Goal: Task Accomplishment & Management: Manage account settings

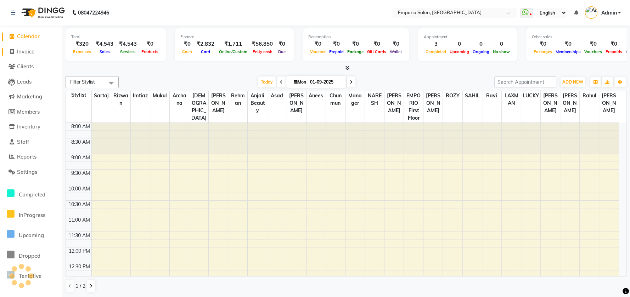
scroll to position [187, 0]
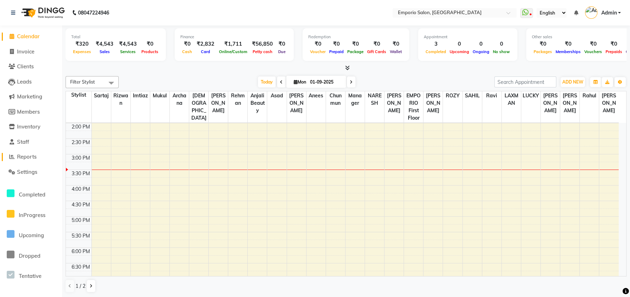
click at [28, 159] on span "Reports" at bounding box center [26, 156] width 19 height 7
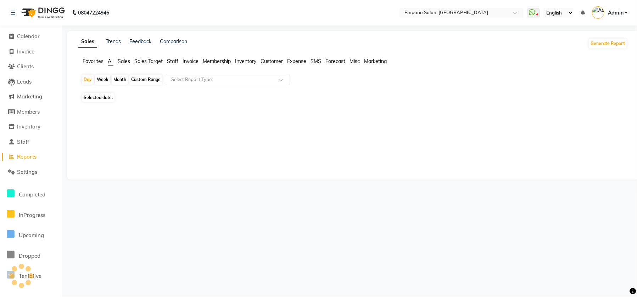
drag, startPoint x: 181, startPoint y: 58, endPoint x: 153, endPoint y: 72, distance: 30.9
click at [180, 59] on ul "Favorites All Sales Sales Target Staff Invoice Membership Inventory Customer Ex…" at bounding box center [352, 62] width 549 height 8
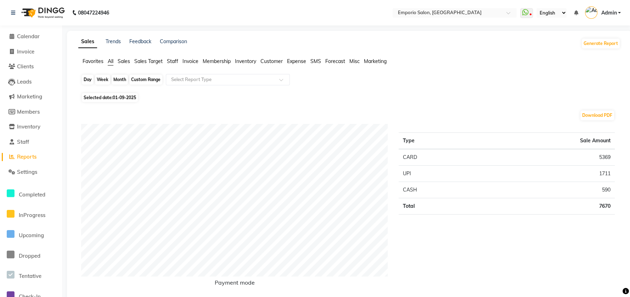
click at [85, 79] on div "Day" at bounding box center [88, 80] width 12 height 10
select select "9"
select select "2025"
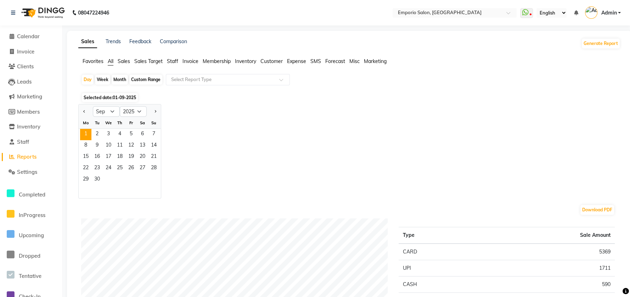
click at [116, 77] on div "Month" at bounding box center [120, 80] width 16 height 10
select select "9"
select select "2025"
click at [81, 107] on button "Previous month" at bounding box center [84, 111] width 6 height 11
select select "8"
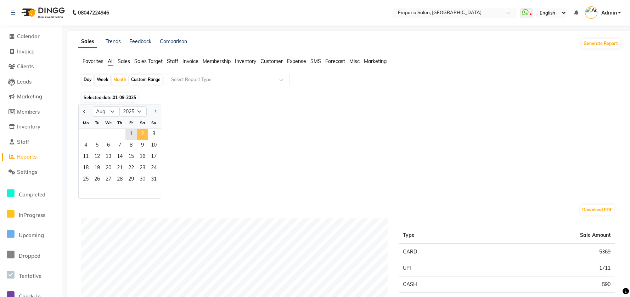
click at [138, 131] on span "2" at bounding box center [142, 134] width 11 height 11
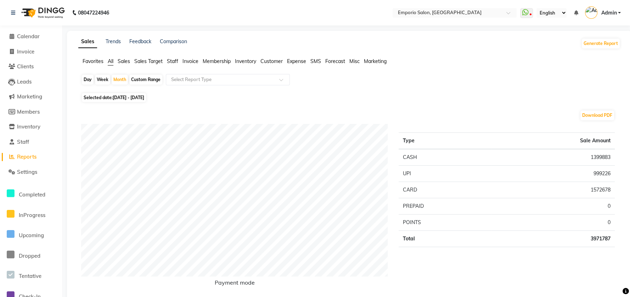
click at [170, 58] on span "Staff" at bounding box center [172, 61] width 11 height 6
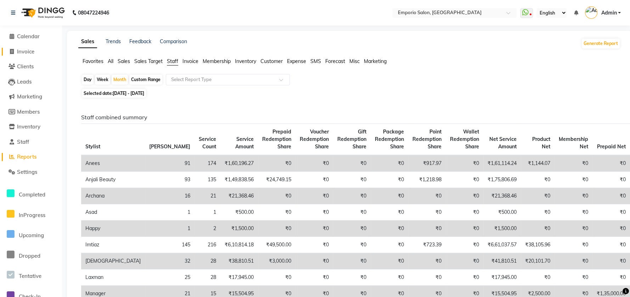
drag, startPoint x: 18, startPoint y: 50, endPoint x: 35, endPoint y: 61, distance: 20.6
click at [19, 50] on span "Invoice" at bounding box center [25, 51] width 17 height 7
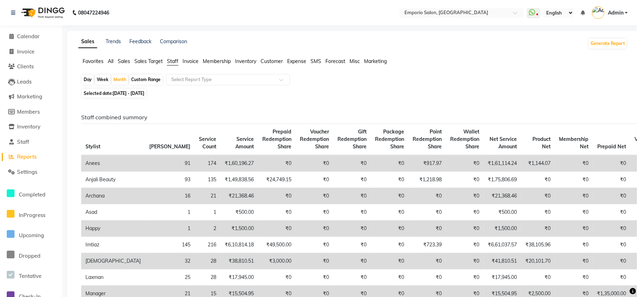
select select "service"
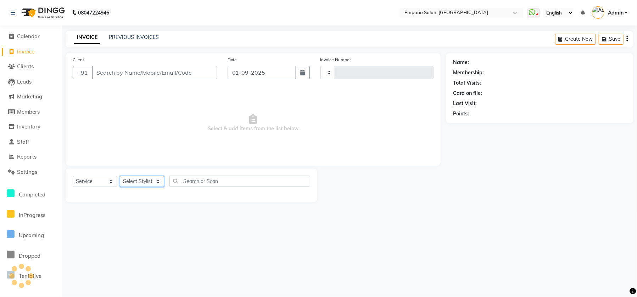
click at [138, 178] on select "Select Stylist" at bounding box center [142, 181] width 44 height 11
type input "4889"
select select "6332"
click at [160, 182] on select "Select Stylist" at bounding box center [142, 181] width 44 height 11
click at [159, 180] on select "Select Stylist" at bounding box center [142, 181] width 44 height 11
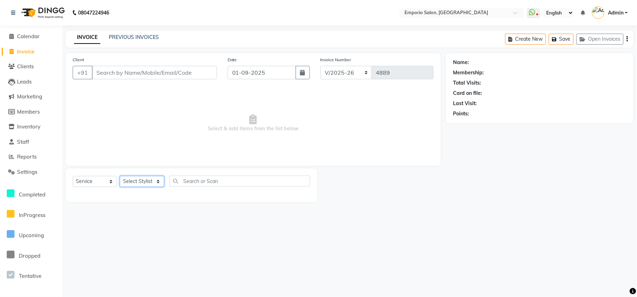
select select "47504"
click at [120, 176] on select "Select Stylist Anees Anjali beauty Archana Asad AYUSH chunmun EMPORIO First Flo…" at bounding box center [142, 181] width 44 height 11
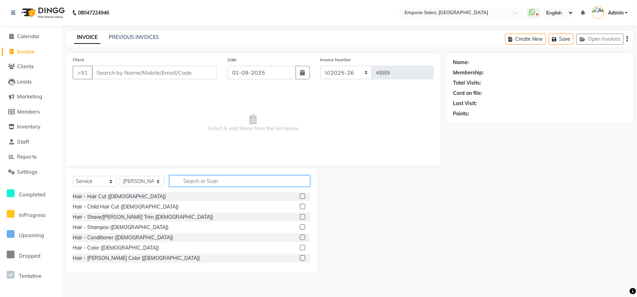
click at [201, 180] on input "text" at bounding box center [239, 181] width 141 height 11
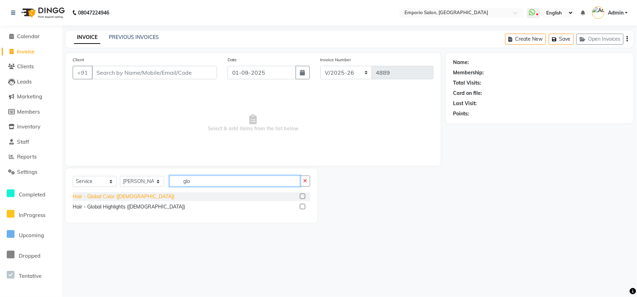
type input "glo"
click at [99, 196] on div "Hair - Global Color ([DEMOGRAPHIC_DATA])" at bounding box center [124, 196] width 102 height 7
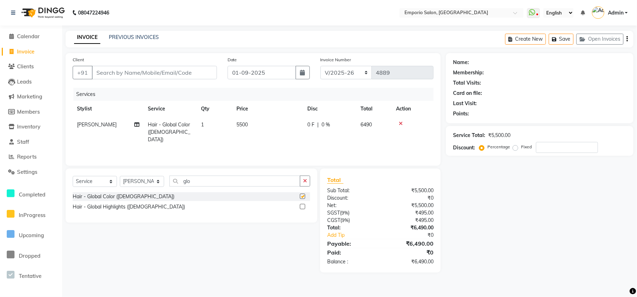
checkbox input "false"
click at [167, 71] on input "Client" at bounding box center [154, 72] width 125 height 13
type input "9"
type input "0"
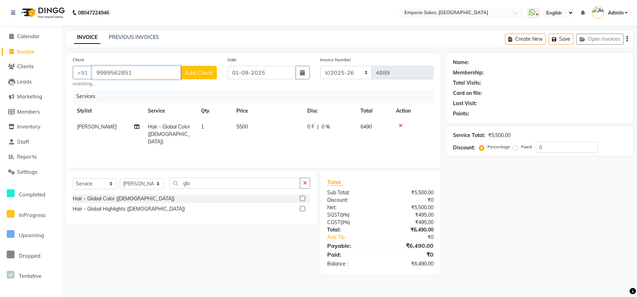
type input "9999562851"
click at [208, 73] on span "Add Client" at bounding box center [199, 72] width 28 height 7
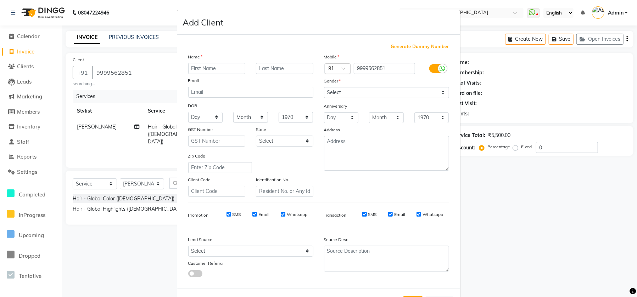
click at [213, 72] on input "text" at bounding box center [216, 68] width 57 height 11
click at [213, 71] on input "text" at bounding box center [216, 68] width 57 height 11
type input "neena"
click at [251, 64] on div at bounding box center [285, 68] width 68 height 11
click at [261, 66] on input "text" at bounding box center [284, 68] width 57 height 11
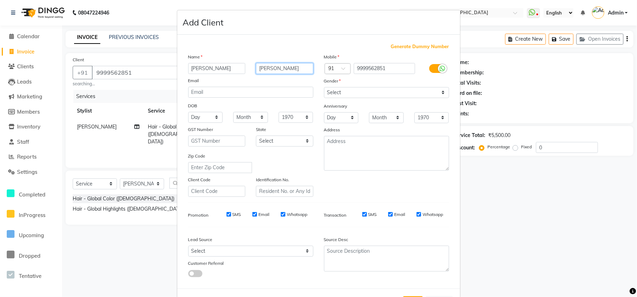
type input "sharma"
click at [361, 95] on select "Select Male Female Other Prefer Not To Say" at bounding box center [386, 92] width 125 height 11
select select "female"
click at [324, 87] on select "Select Male Female Other Prefer Not To Say" at bounding box center [386, 92] width 125 height 11
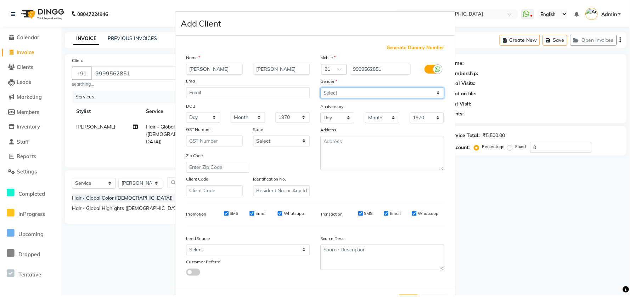
scroll to position [29, 0]
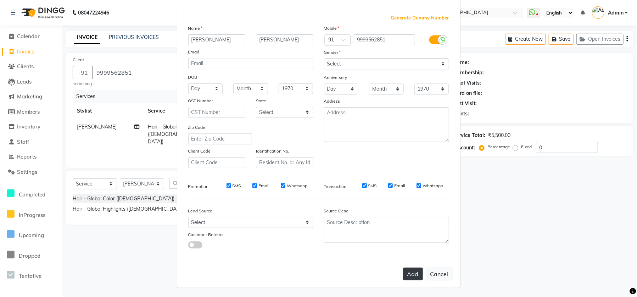
click at [416, 268] on button "Add" at bounding box center [413, 274] width 20 height 13
select select
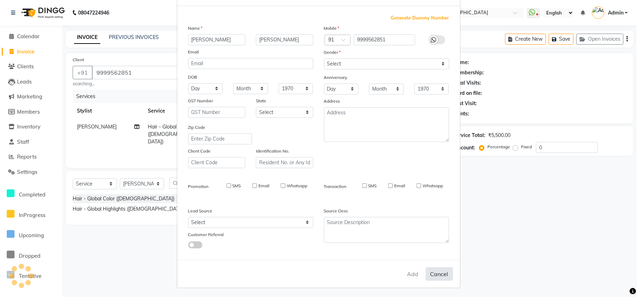
select select
checkbox input "false"
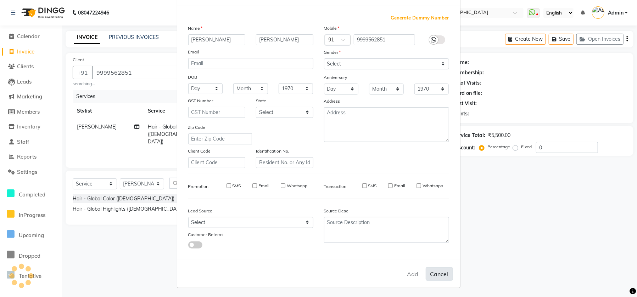
checkbox input "false"
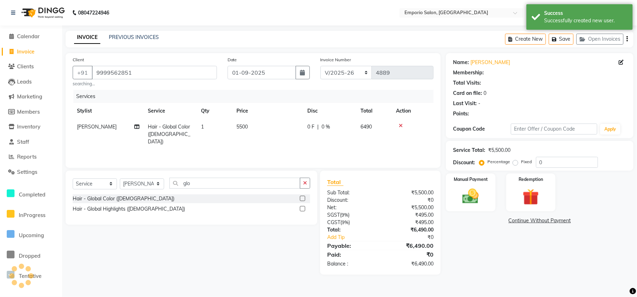
select select "1: Object"
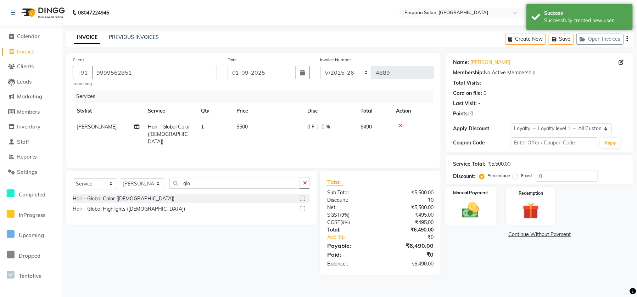
click at [472, 206] on img at bounding box center [471, 210] width 28 height 19
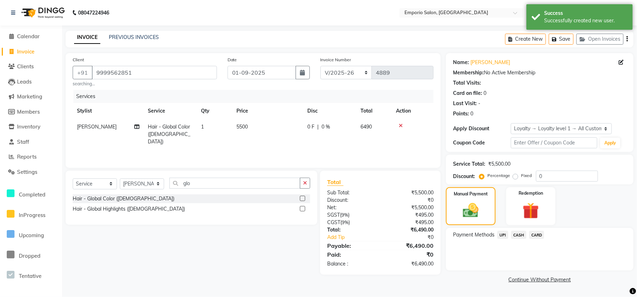
click at [291, 117] on th "Price" at bounding box center [267, 111] width 71 height 16
drag, startPoint x: 291, startPoint y: 121, endPoint x: 290, endPoint y: 125, distance: 3.6
click at [290, 125] on td "5500" at bounding box center [267, 134] width 71 height 31
select select "47504"
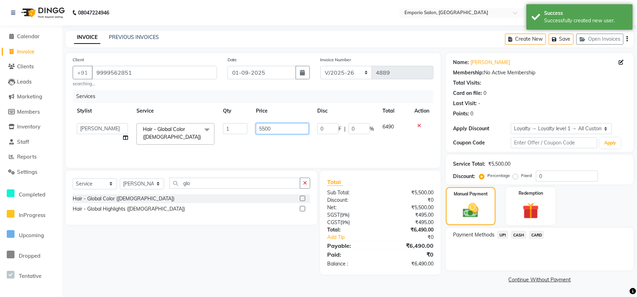
click at [290, 127] on input "5500" at bounding box center [282, 128] width 53 height 11
type input "5"
type input "6000"
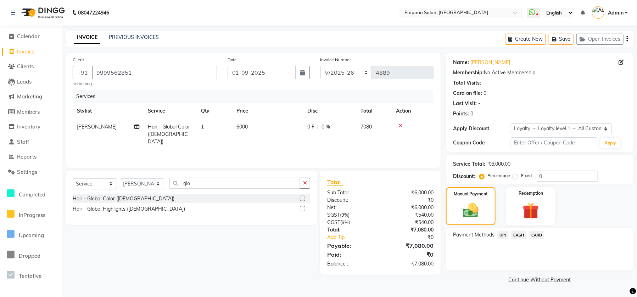
click at [505, 235] on span "UPI" at bounding box center [502, 235] width 11 height 8
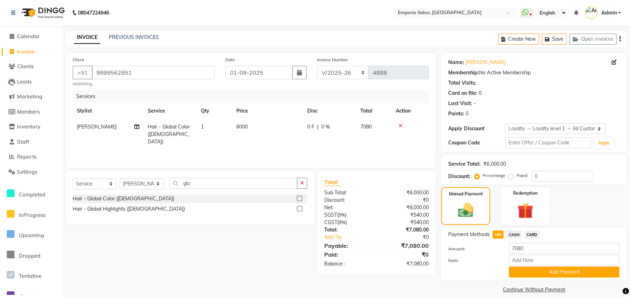
click at [514, 235] on span "CASH" at bounding box center [513, 235] width 15 height 8
click at [499, 236] on span "UPI" at bounding box center [498, 235] width 11 height 8
click at [515, 270] on button "Add Payment" at bounding box center [564, 272] width 111 height 11
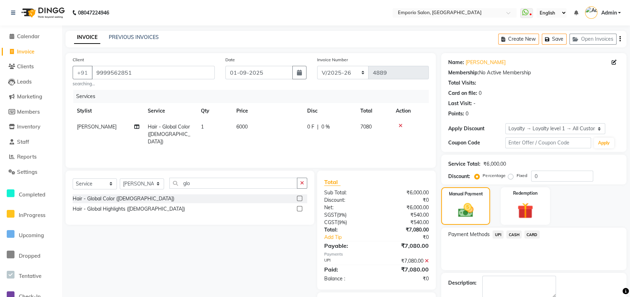
scroll to position [38, 0]
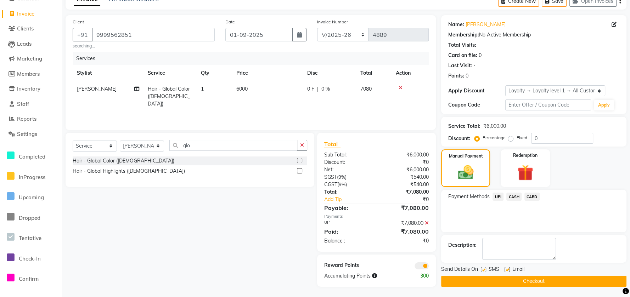
click at [508, 278] on button "Checkout" at bounding box center [533, 281] width 185 height 11
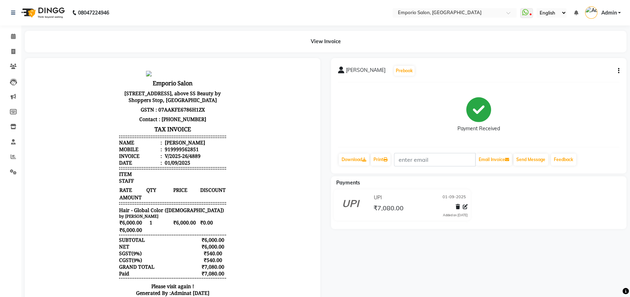
click at [7, 9] on div "08047224946" at bounding box center [60, 13] width 109 height 20
click at [11, 13] on div "08047224946" at bounding box center [60, 13] width 109 height 20
click at [11, 13] on icon at bounding box center [13, 12] width 4 height 5
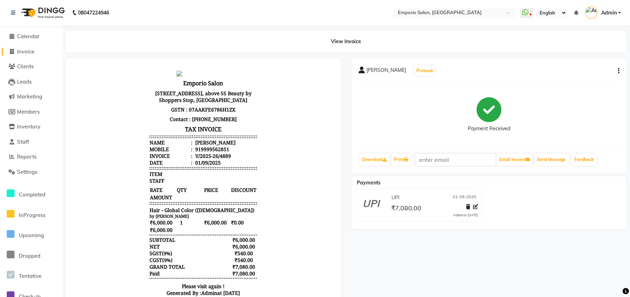
click at [28, 53] on span "Invoice" at bounding box center [25, 51] width 17 height 7
select select "service"
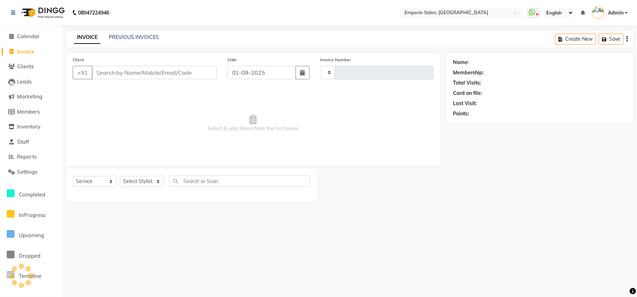
type input "4891"
select select "6332"
drag, startPoint x: 118, startPoint y: 73, endPoint x: 111, endPoint y: 69, distance: 7.8
click at [116, 73] on input "Client" at bounding box center [154, 72] width 125 height 13
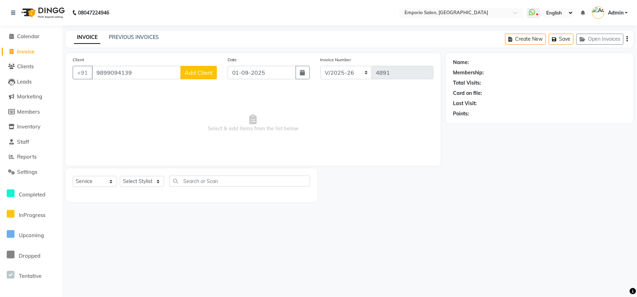
type input "9899094139"
click at [194, 77] on button "Add Client" at bounding box center [198, 72] width 36 height 13
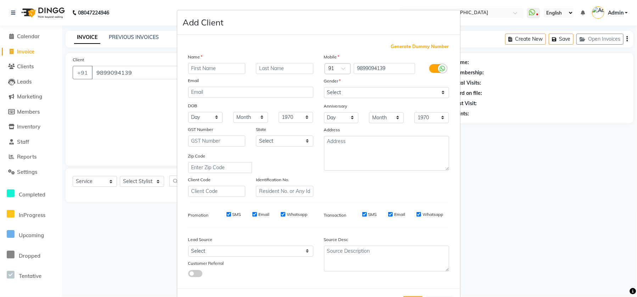
click at [209, 71] on input "text" at bounding box center [216, 68] width 57 height 11
type input "jaisila"
click at [223, 101] on div "DOB" at bounding box center [251, 106] width 136 height 11
click at [345, 98] on div "Mobile Country Code × 91 9899094139 Gender Select Male Female Other Prefer Not …" at bounding box center [387, 125] width 136 height 144
click at [345, 95] on select "Select Male Female Other Prefer Not To Say" at bounding box center [386, 92] width 125 height 11
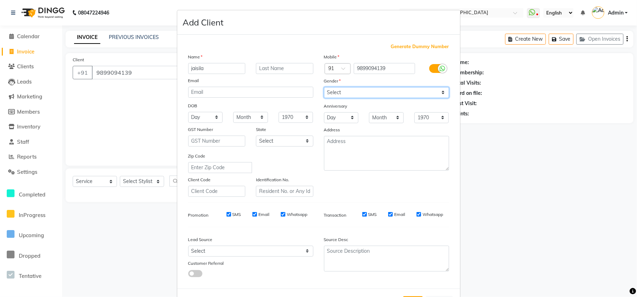
select select "female"
click at [324, 87] on select "Select Male Female Other Prefer Not To Say" at bounding box center [386, 92] width 125 height 11
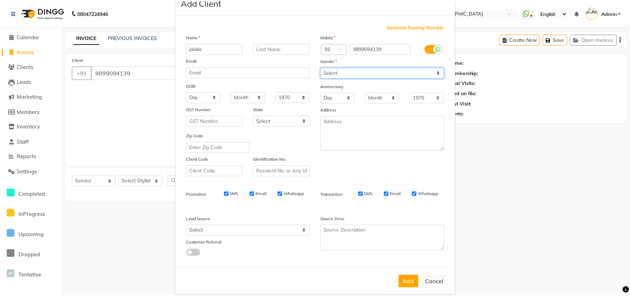
scroll to position [29, 0]
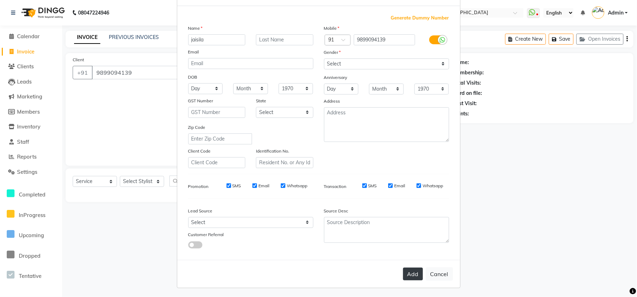
click at [412, 276] on button "Add" at bounding box center [413, 274] width 20 height 13
select select
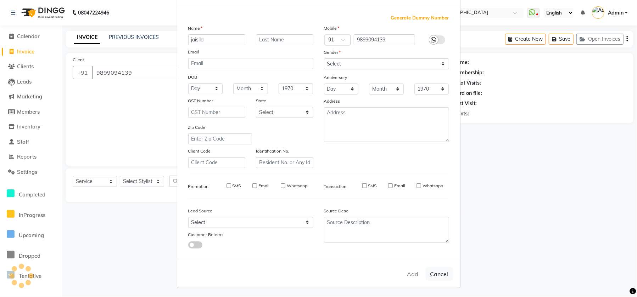
select select
checkbox input "false"
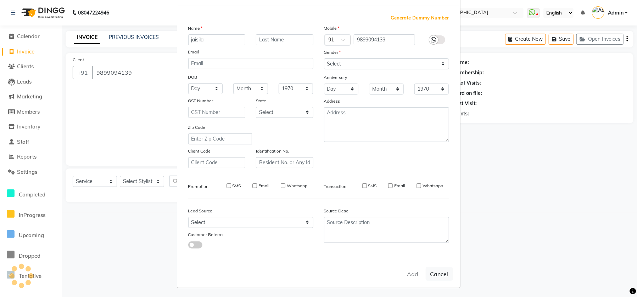
checkbox input "false"
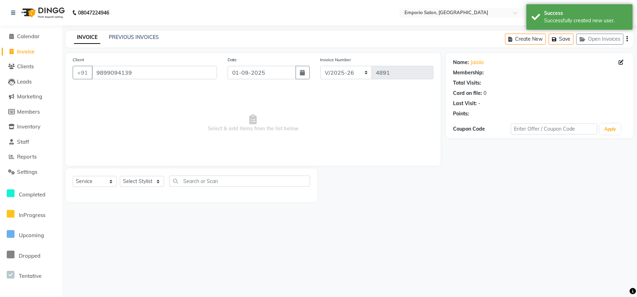
select select "1: Object"
click at [146, 179] on select "Select Stylist Anees Anjali beauty Archana Asad AYUSH chunmun EMPORIO First Flo…" at bounding box center [142, 181] width 44 height 11
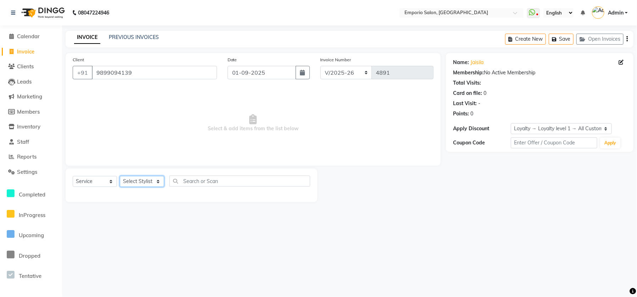
select select "89435"
click at [120, 176] on select "Select Stylist Anees Anjali beauty Archana Asad AYUSH chunmun EMPORIO First Flo…" at bounding box center [142, 181] width 44 height 11
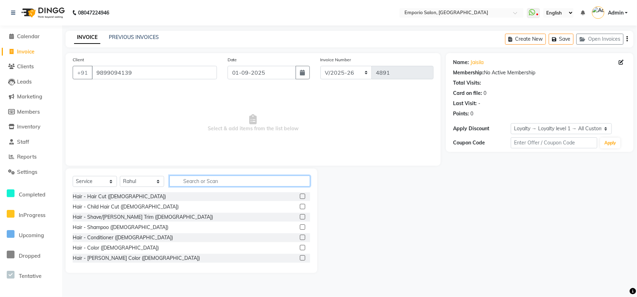
click at [239, 183] on input "text" at bounding box center [239, 181] width 141 height 11
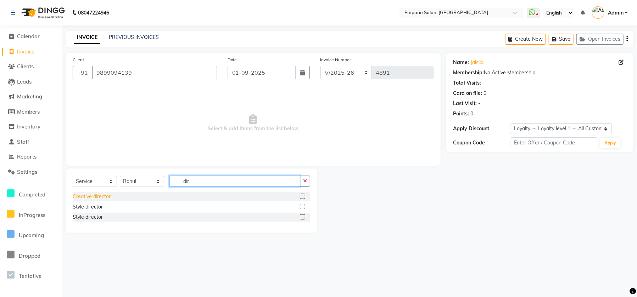
type input "dir"
click at [107, 193] on div "Creative director" at bounding box center [92, 196] width 38 height 7
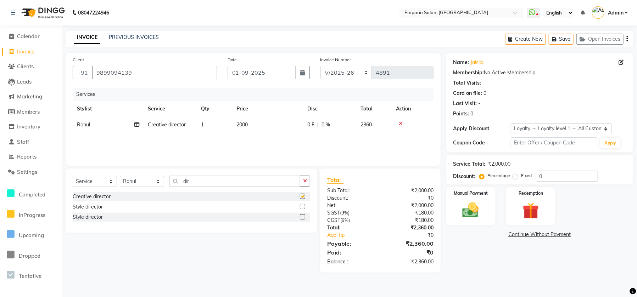
checkbox input "false"
click at [466, 200] on div "Manual Payment" at bounding box center [470, 206] width 51 height 39
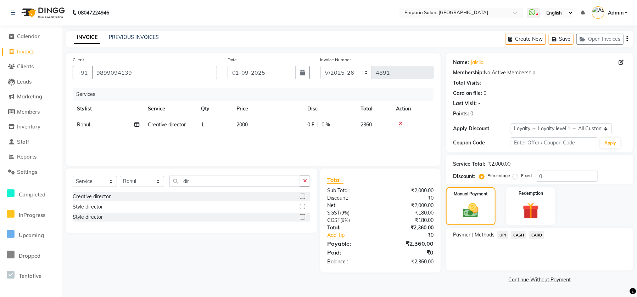
click at [504, 237] on span "UPI" at bounding box center [502, 235] width 11 height 8
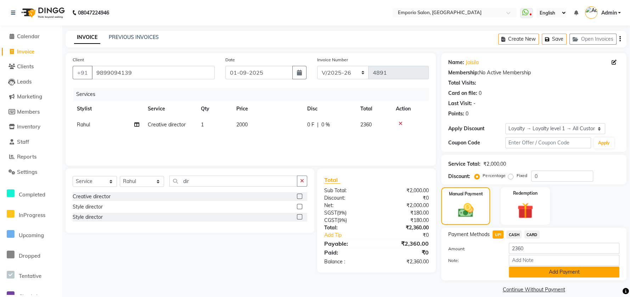
click at [523, 274] on button "Add Payment" at bounding box center [564, 272] width 111 height 11
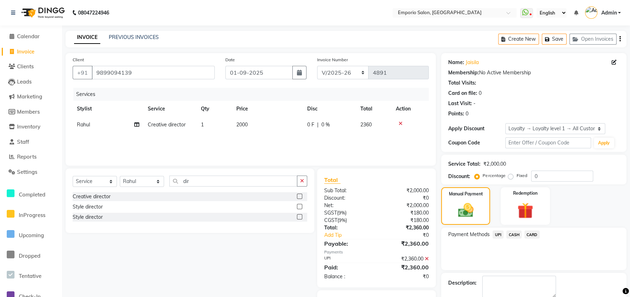
scroll to position [38, 0]
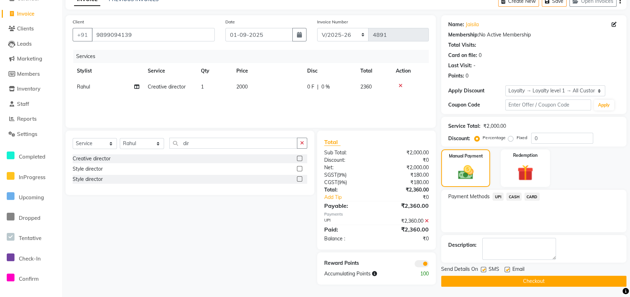
click at [509, 280] on button "Checkout" at bounding box center [533, 281] width 185 height 11
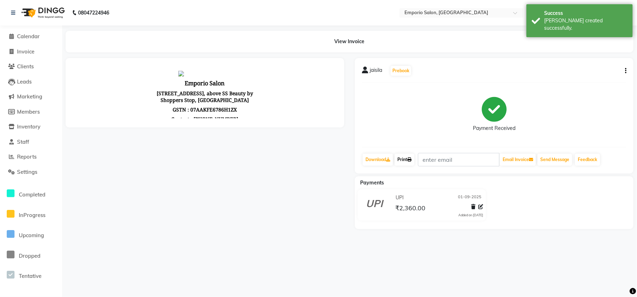
click at [403, 162] on link "Print" at bounding box center [404, 160] width 20 height 12
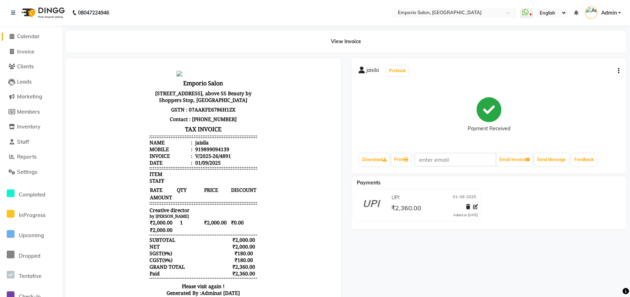
drag, startPoint x: 16, startPoint y: 37, endPoint x: 15, endPoint y: 33, distance: 4.8
click at [16, 37] on span at bounding box center [11, 37] width 11 height 8
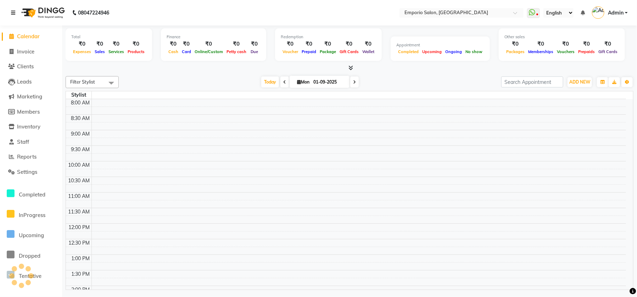
click at [13, 14] on icon at bounding box center [13, 12] width 4 height 5
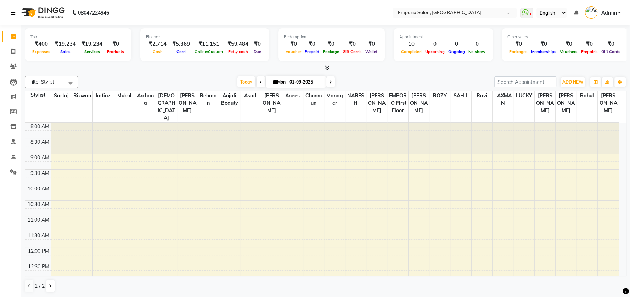
click at [12, 10] on icon at bounding box center [13, 12] width 4 height 5
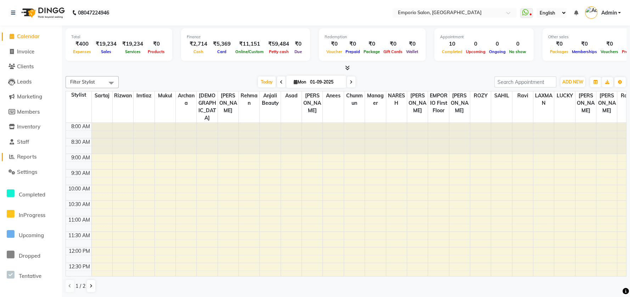
click at [15, 156] on span at bounding box center [11, 157] width 11 height 8
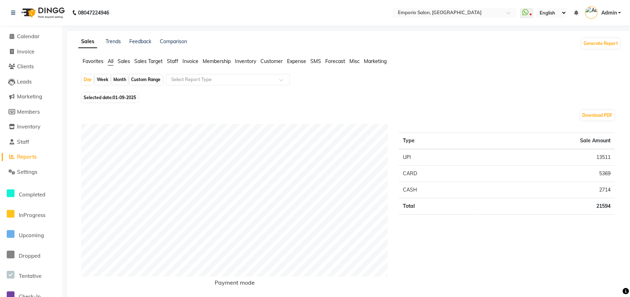
click at [118, 78] on div "Month" at bounding box center [120, 80] width 16 height 10
select select "9"
select select "2025"
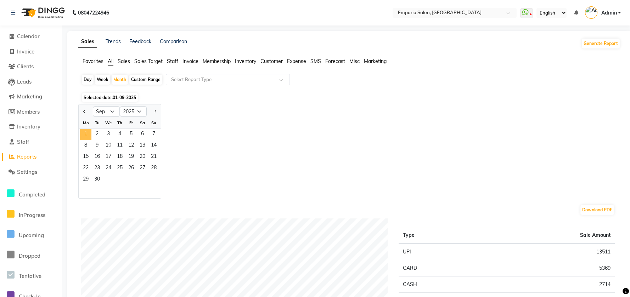
click at [85, 134] on span "1" at bounding box center [85, 134] width 11 height 11
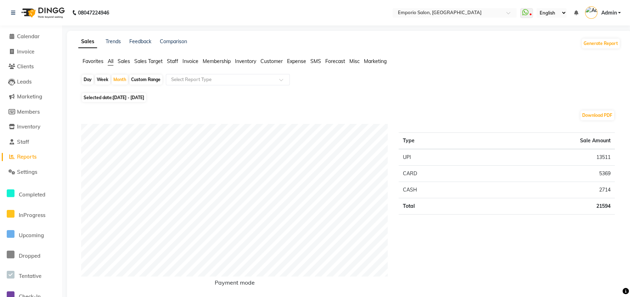
click at [175, 60] on span "Staff" at bounding box center [172, 61] width 11 height 6
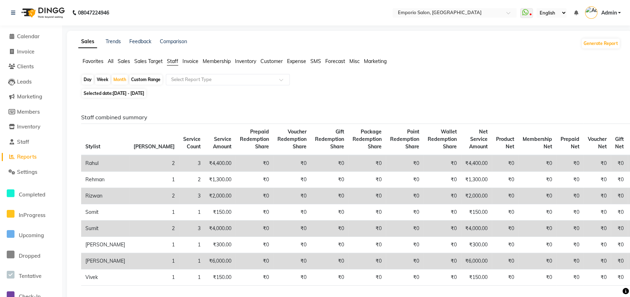
click at [83, 77] on div "Day" at bounding box center [88, 80] width 12 height 10
select select "9"
select select "2025"
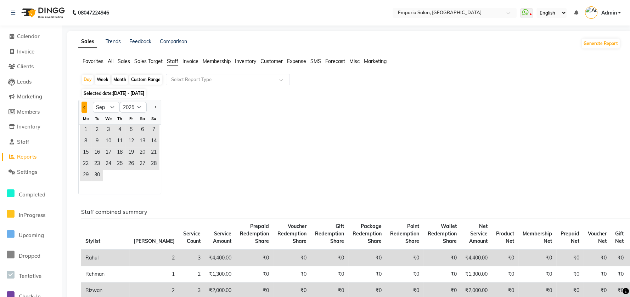
click at [83, 105] on button "Previous month" at bounding box center [84, 107] width 6 height 11
select select "8"
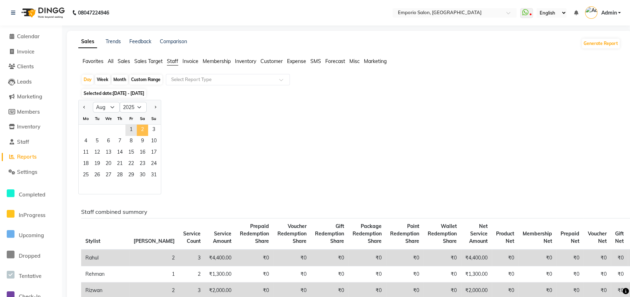
click at [140, 129] on span "2" at bounding box center [142, 130] width 11 height 11
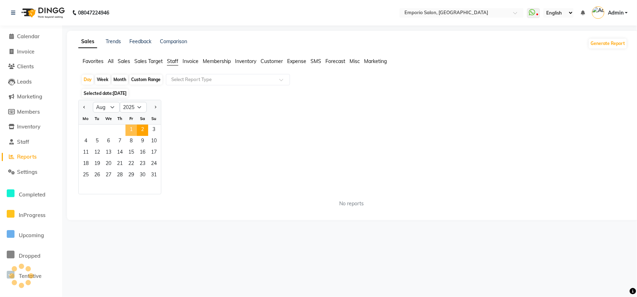
click at [132, 129] on span "1" at bounding box center [130, 130] width 11 height 11
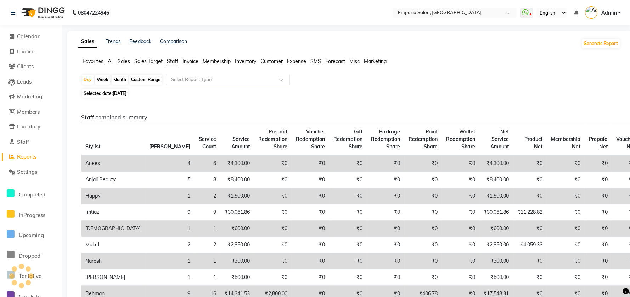
click at [195, 173] on td "8" at bounding box center [208, 180] width 26 height 16
click at [120, 80] on div "Month" at bounding box center [120, 80] width 16 height 10
select select "8"
select select "2025"
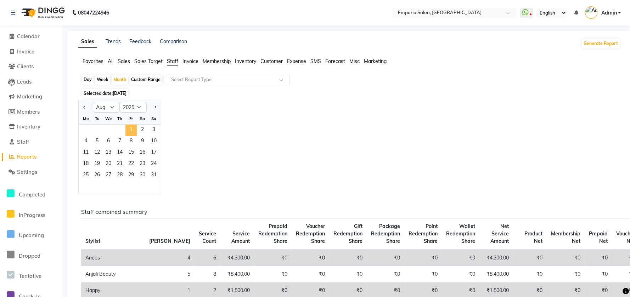
click at [126, 129] on span "1" at bounding box center [130, 130] width 11 height 11
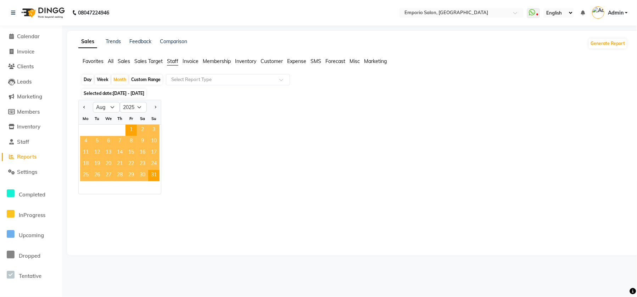
click at [172, 62] on span "Staff" at bounding box center [172, 61] width 11 height 6
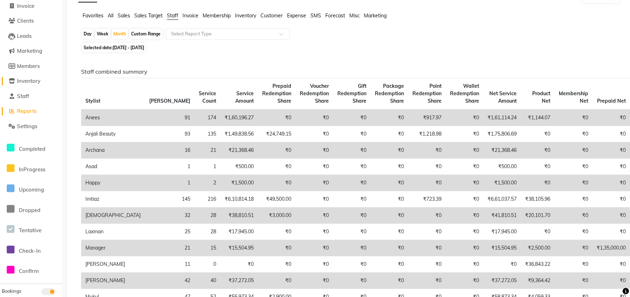
scroll to position [47, 0]
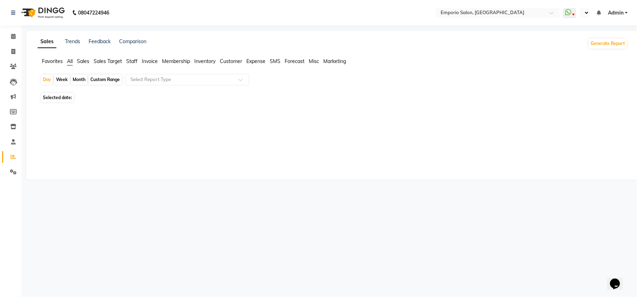
select select "en"
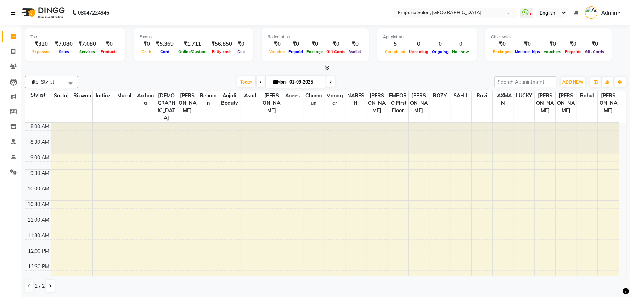
click at [15, 16] on link at bounding box center [14, 13] width 7 height 20
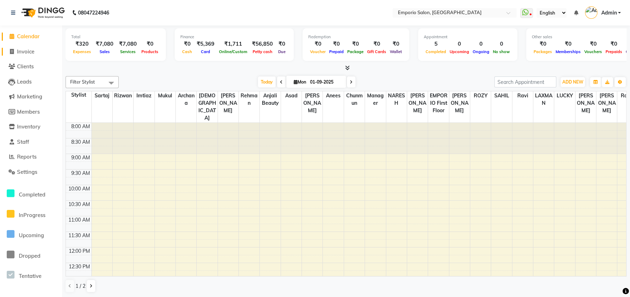
click at [25, 50] on span "Invoice" at bounding box center [25, 51] width 17 height 7
select select "service"
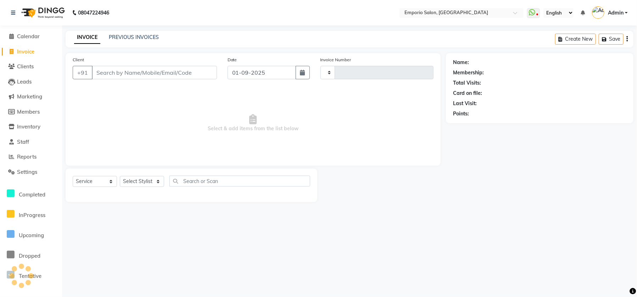
type input "4893"
select select "6332"
click at [133, 38] on link "PREVIOUS INVOICES" at bounding box center [134, 37] width 50 height 6
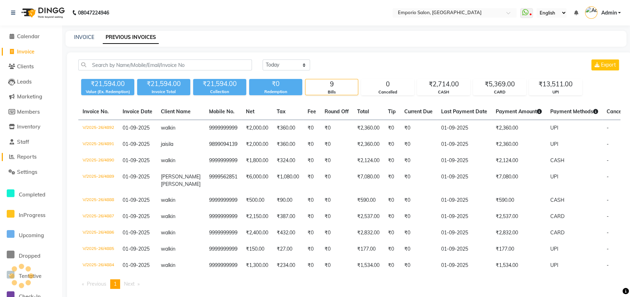
click at [38, 154] on link "Reports" at bounding box center [31, 157] width 58 height 8
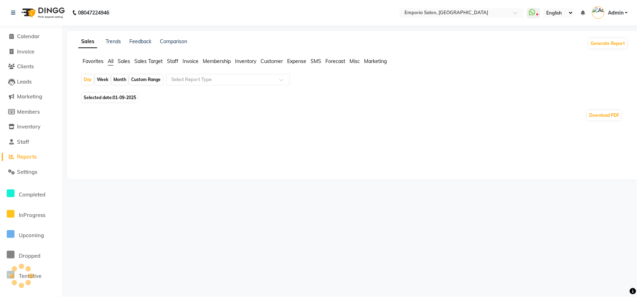
click at [122, 78] on div "Month" at bounding box center [120, 80] width 16 height 10
select select "9"
select select "2025"
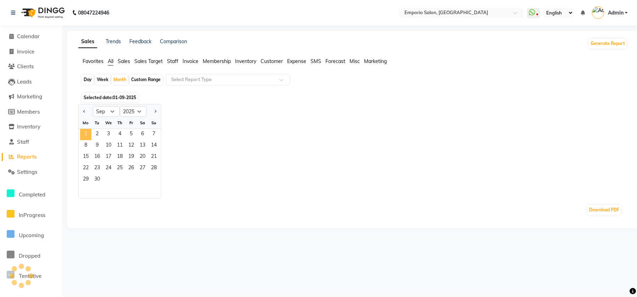
click at [84, 134] on span "1" at bounding box center [85, 134] width 11 height 11
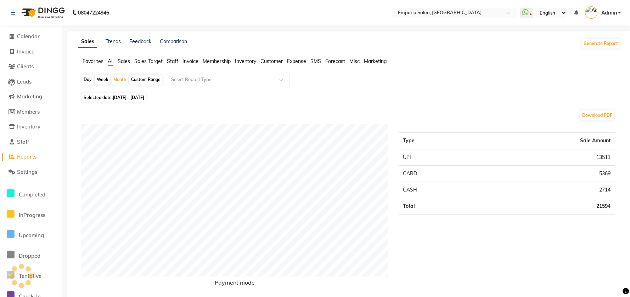
click at [170, 62] on span "Staff" at bounding box center [172, 61] width 11 height 6
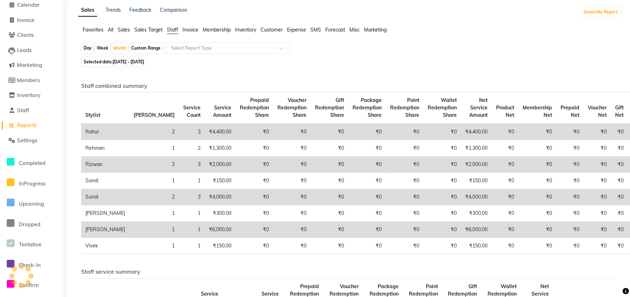
scroll to position [47, 0]
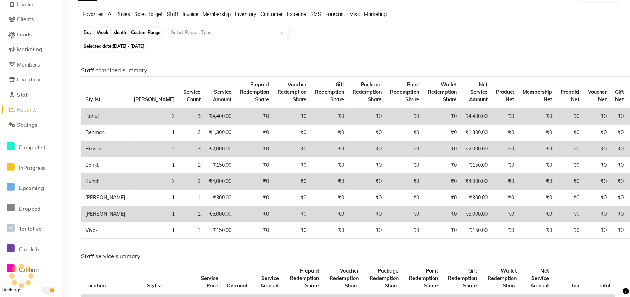
click at [116, 30] on div "Month" at bounding box center [120, 33] width 16 height 10
select select "9"
select select "2025"
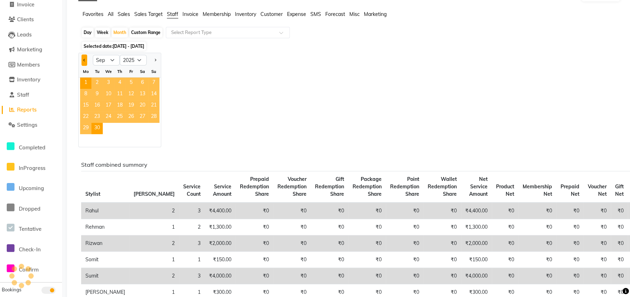
click at [86, 61] on button "Previous month" at bounding box center [84, 60] width 6 height 11
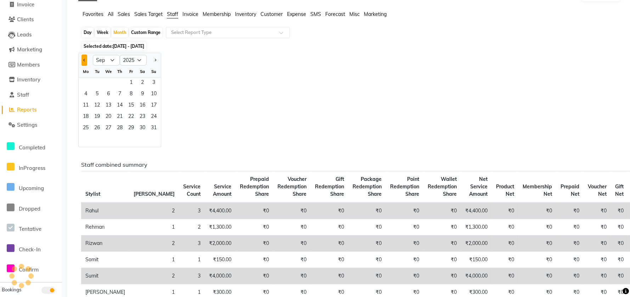
select select "8"
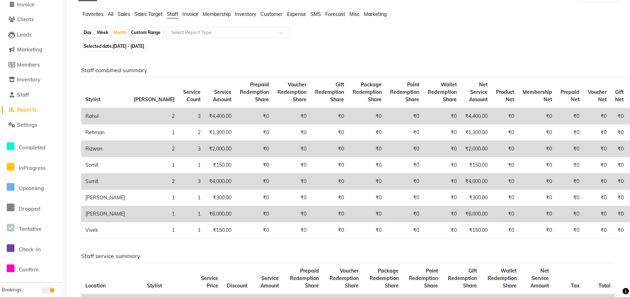
click at [129, 83] on th "[PERSON_NAME]" at bounding box center [154, 93] width 50 height 32
click at [117, 35] on div "Month" at bounding box center [120, 33] width 16 height 10
select select "9"
select select "2025"
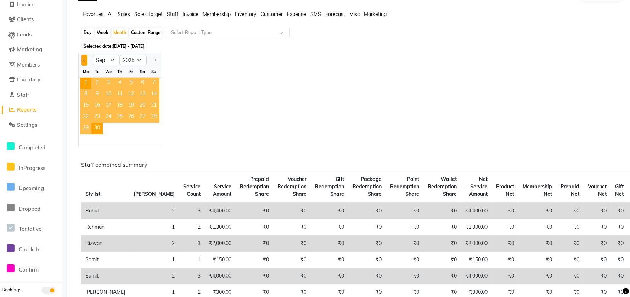
click at [82, 63] on button "Previous month" at bounding box center [84, 60] width 6 height 11
select select "8"
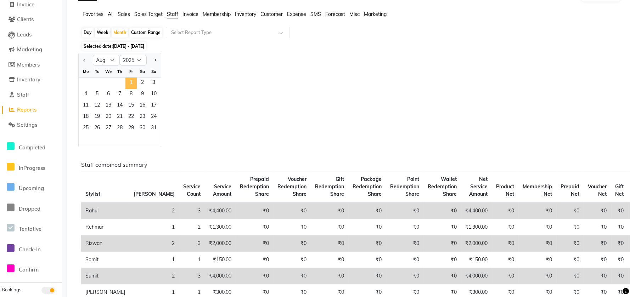
click at [129, 83] on span "1" at bounding box center [130, 83] width 11 height 11
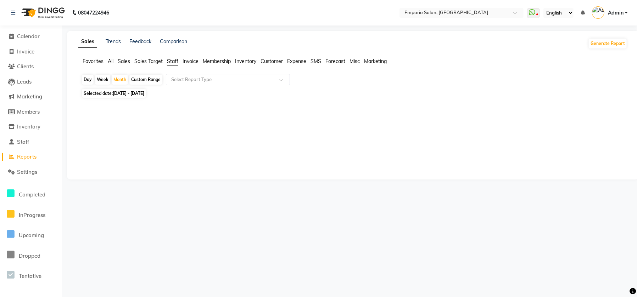
click at [189, 62] on span "Invoice" at bounding box center [190, 61] width 16 height 6
click at [173, 62] on span "Staff" at bounding box center [172, 61] width 11 height 6
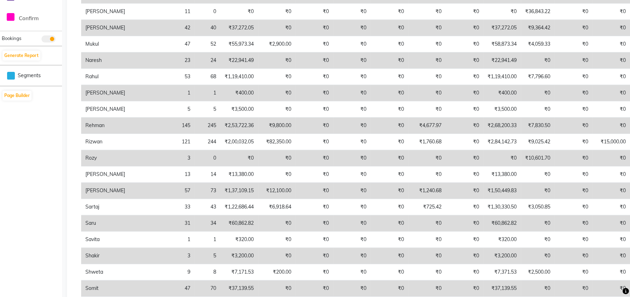
scroll to position [283, 0]
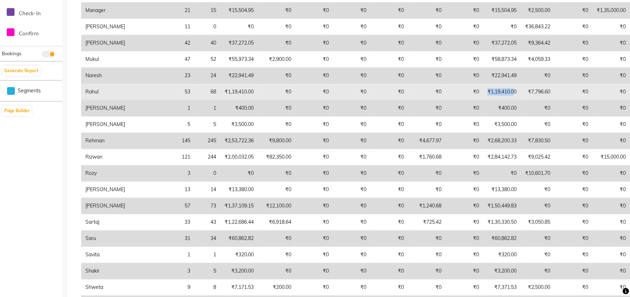
drag, startPoint x: 420, startPoint y: 96, endPoint x: 451, endPoint y: 97, distance: 30.5
click at [451, 97] on tr "Rahul 53 68 ₹1,19,410.00 ₹0 ₹0 ₹0 ₹0 ₹0 ₹0 ₹1,19,410.00 ₹7,796.60 ₹0 ₹0 ₹0 ₹0 ₹0" at bounding box center [392, 92] width 623 height 16
drag, startPoint x: 468, startPoint y: 100, endPoint x: 488, endPoint y: 100, distance: 19.1
click at [521, 100] on td "₹7,796.60" at bounding box center [538, 92] width 34 height 16
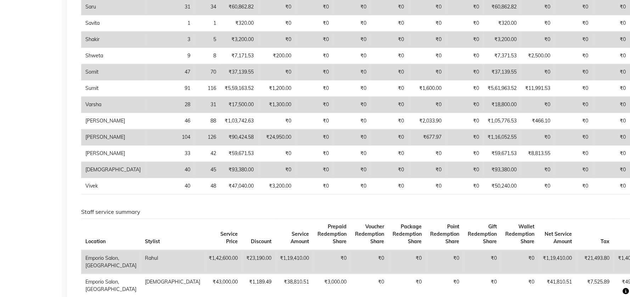
scroll to position [520, 0]
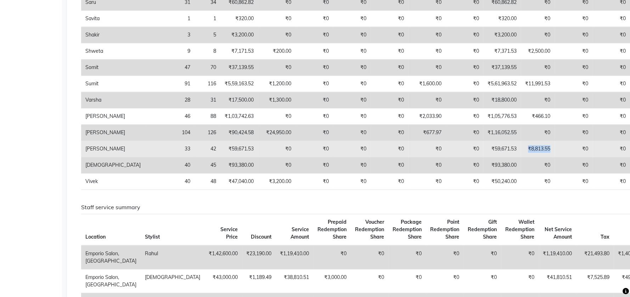
drag, startPoint x: 463, startPoint y: 158, endPoint x: 493, endPoint y: 159, distance: 30.2
click at [521, 157] on td "₹8,813.55" at bounding box center [538, 149] width 34 height 16
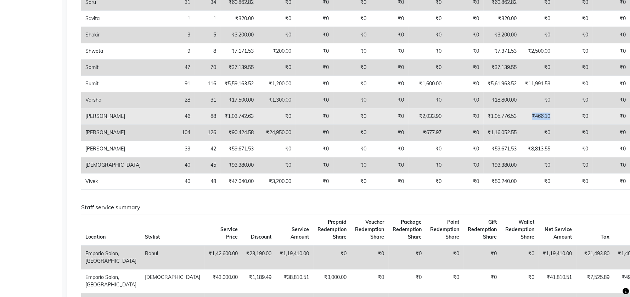
drag, startPoint x: 471, startPoint y: 122, endPoint x: 489, endPoint y: 122, distance: 17.7
click at [521, 122] on td "₹466.10" at bounding box center [538, 116] width 34 height 16
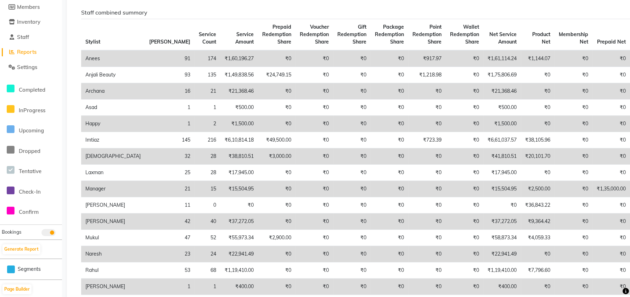
scroll to position [94, 0]
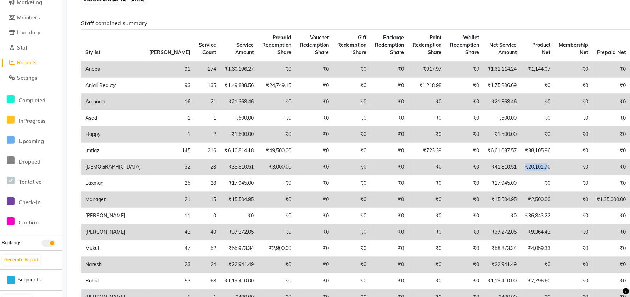
drag, startPoint x: 464, startPoint y: 176, endPoint x: 488, endPoint y: 177, distance: 23.4
click at [521, 175] on td "₹20,101.70" at bounding box center [538, 167] width 34 height 16
drag, startPoint x: 462, startPoint y: 210, endPoint x: 488, endPoint y: 207, distance: 25.3
click at [521, 207] on td "₹2,500.00" at bounding box center [538, 200] width 34 height 16
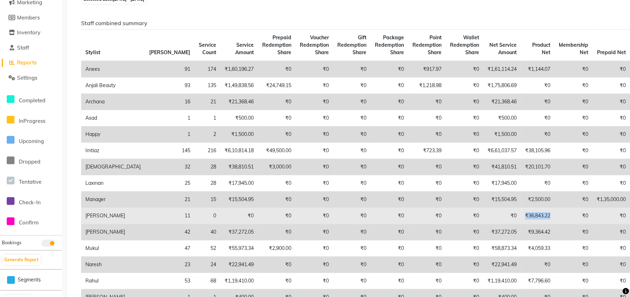
drag, startPoint x: 461, startPoint y: 221, endPoint x: 480, endPoint y: 229, distance: 21.0
click at [521, 223] on td "₹36,843.22" at bounding box center [538, 216] width 34 height 16
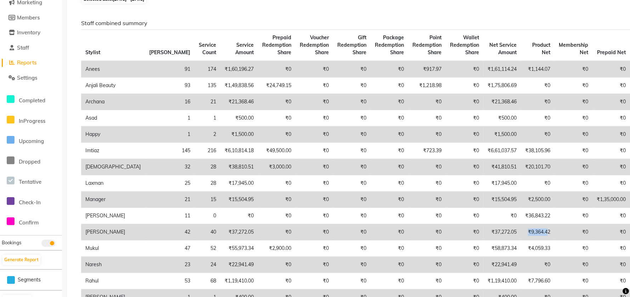
drag, startPoint x: 466, startPoint y: 234, endPoint x: 487, endPoint y: 236, distance: 21.0
click at [521, 236] on td "₹9,364.42" at bounding box center [538, 232] width 34 height 16
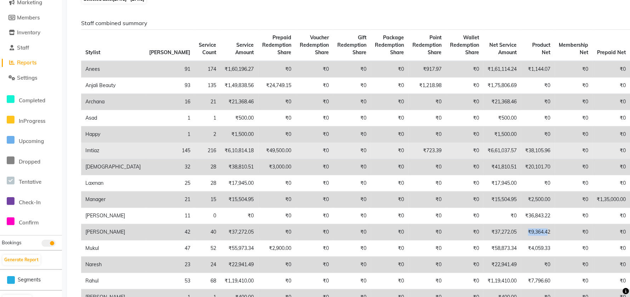
scroll to position [47, 0]
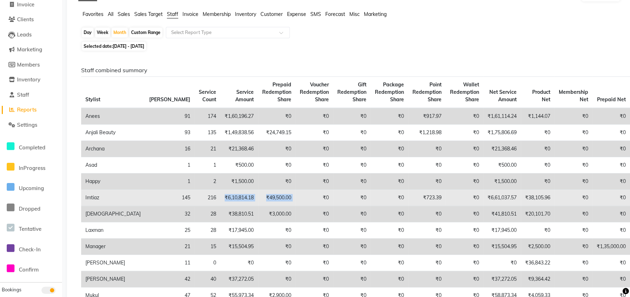
drag, startPoint x: 164, startPoint y: 201, endPoint x: 235, endPoint y: 200, distance: 71.2
click at [235, 200] on tr "Imtiaz 145 216 ₹6,10,814.18 ₹49,500.00 ₹0 ₹0 ₹0 ₹723.39 ₹0 ₹6,61,037.57 ₹38,105…" at bounding box center [392, 198] width 623 height 16
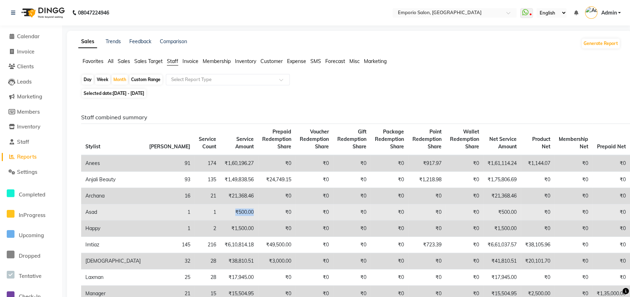
drag, startPoint x: 173, startPoint y: 221, endPoint x: 195, endPoint y: 221, distance: 22.0
click at [220, 221] on td "₹500.00" at bounding box center [239, 212] width 38 height 16
drag, startPoint x: 432, startPoint y: 220, endPoint x: 493, endPoint y: 218, distance: 61.4
click at [493, 218] on tr "Asad 1 1 ₹500.00 ₹0 ₹0 ₹0 ₹0 ₹0 ₹0 ₹500.00 ₹0 ₹0 ₹0 ₹0 ₹0 ₹0" at bounding box center [392, 212] width 623 height 16
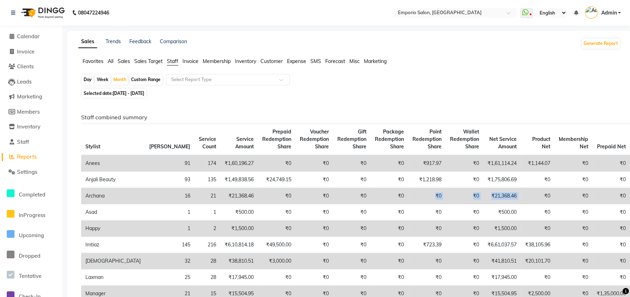
drag, startPoint x: 464, startPoint y: 202, endPoint x: 372, endPoint y: 207, distance: 92.3
click at [372, 204] on tr "Archana 16 21 ₹21,368.46 ₹0 ₹0 ₹0 ₹0 ₹0 ₹0 ₹21,368.46 ₹0 ₹0 ₹0 ₹0 ₹0 ₹0" at bounding box center [392, 196] width 623 height 16
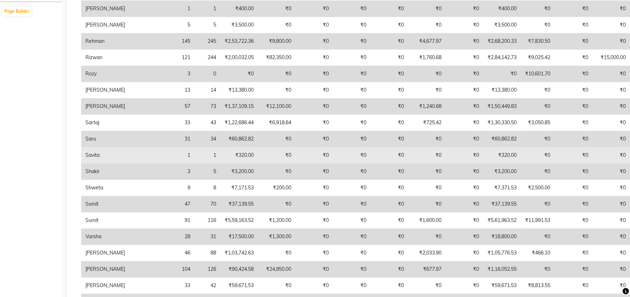
scroll to position [331, 0]
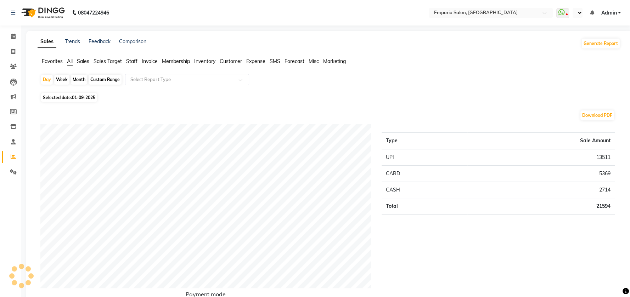
click at [102, 77] on div "Custom Range" at bounding box center [105, 80] width 33 height 10
select select "9"
select select "2025"
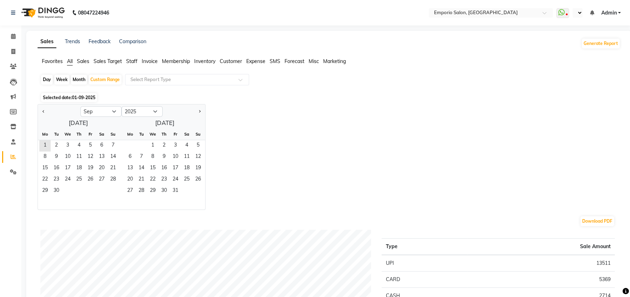
click at [79, 83] on div "Month" at bounding box center [79, 80] width 16 height 10
select select "9"
select select "2025"
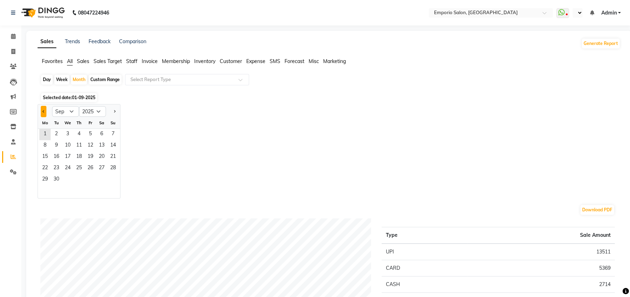
click at [41, 111] on button "Previous month" at bounding box center [44, 111] width 6 height 11
select select "8"
click at [85, 136] on span "1" at bounding box center [90, 134] width 11 height 11
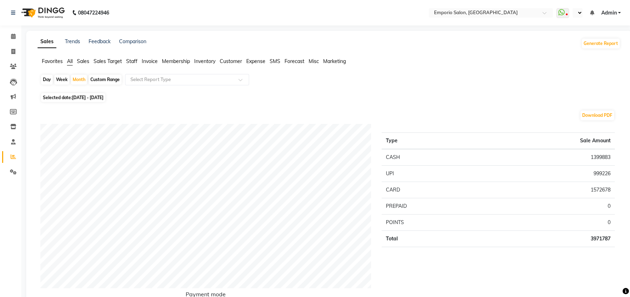
click at [134, 61] on span "Staff" at bounding box center [131, 61] width 11 height 6
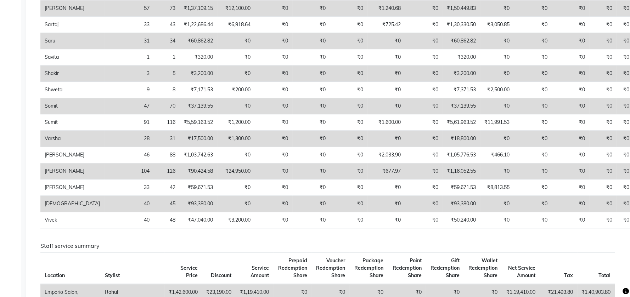
scroll to position [472, 0]
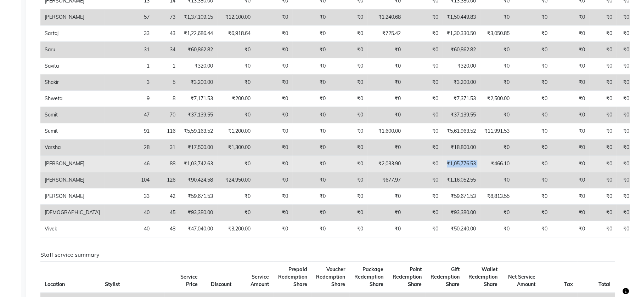
drag, startPoint x: 388, startPoint y: 171, endPoint x: 432, endPoint y: 174, distance: 43.7
click at [432, 172] on tr "[PERSON_NAME] 46 88 ₹1,03,742.63 ₹0 ₹0 ₹0 ₹0 ₹2,033.90 ₹0 ₹1,05,776.53 ₹466.10 …" at bounding box center [351, 164] width 623 height 16
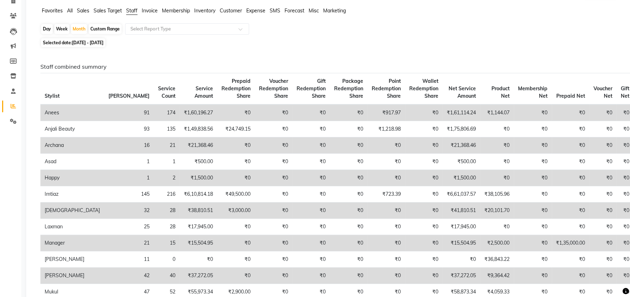
scroll to position [47, 0]
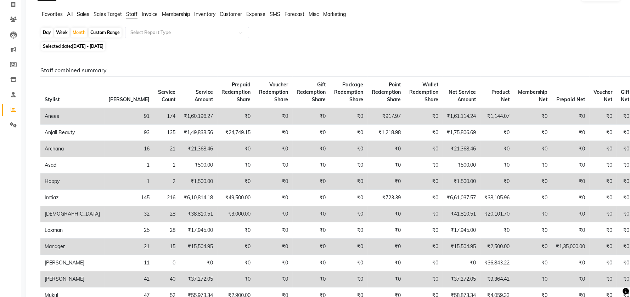
click at [77, 15] on span "Sales" at bounding box center [83, 14] width 12 height 6
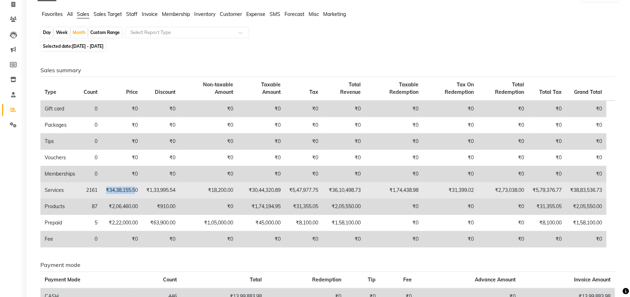
drag, startPoint x: 102, startPoint y: 193, endPoint x: 137, endPoint y: 197, distance: 36.1
click at [137, 197] on tr "Services 2161 ₹34,38,155.50 ₹1,33,995.54 ₹18,200.00 ₹30,44,320.89 ₹5,47,977.75 …" at bounding box center [327, 190] width 574 height 16
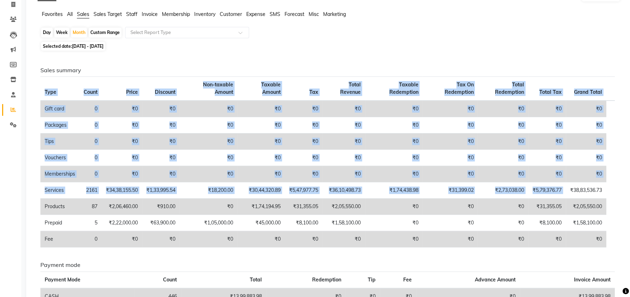
drag, startPoint x: 567, startPoint y: 188, endPoint x: 636, endPoint y: 187, distance: 69.5
click at [630, 187] on html "08047224946 Select Location × Emporio Salon, [GEOGRAPHIC_DATA] WhatsApp Status …" at bounding box center [315, 101] width 630 height 297
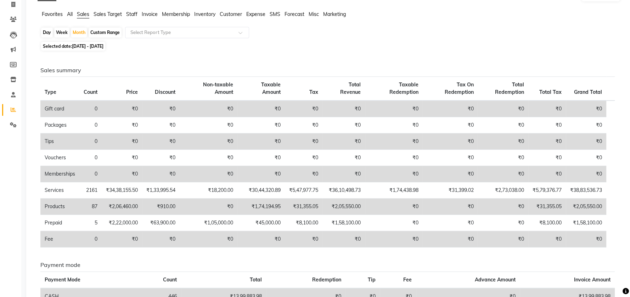
click at [523, 111] on td "₹0" at bounding box center [503, 109] width 51 height 17
